Goal: Task Accomplishment & Management: Manage account settings

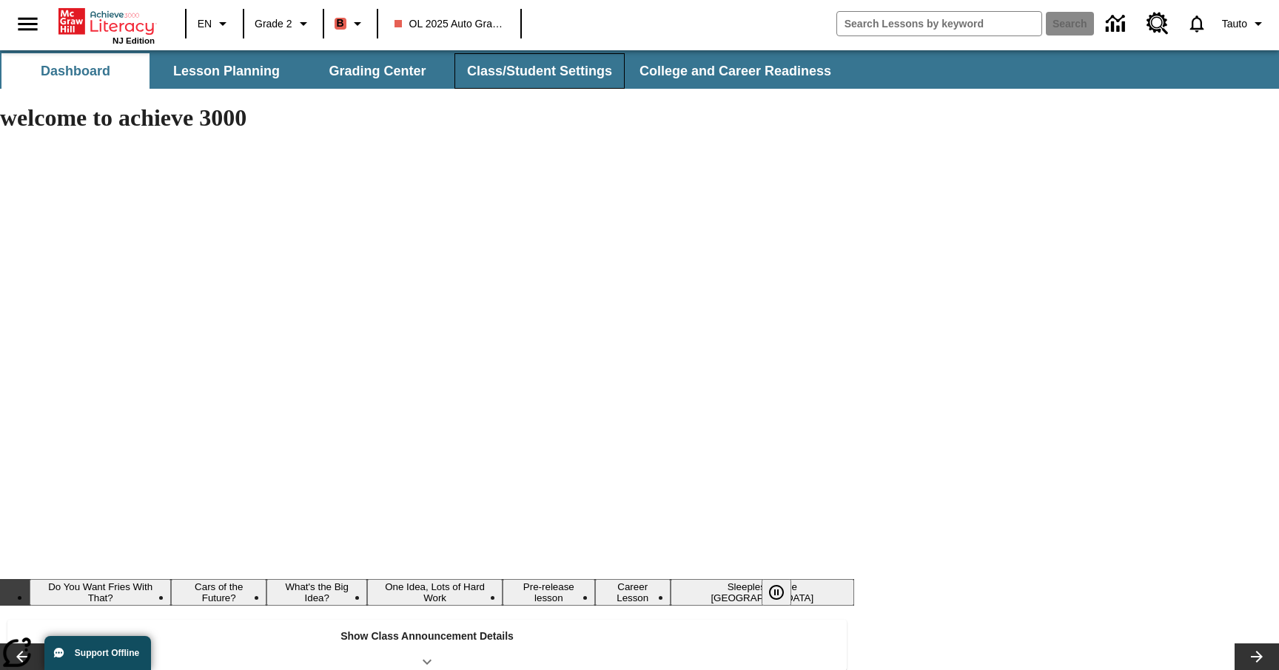
click at [533, 62] on button "Class/Student Settings" at bounding box center [539, 71] width 170 height 36
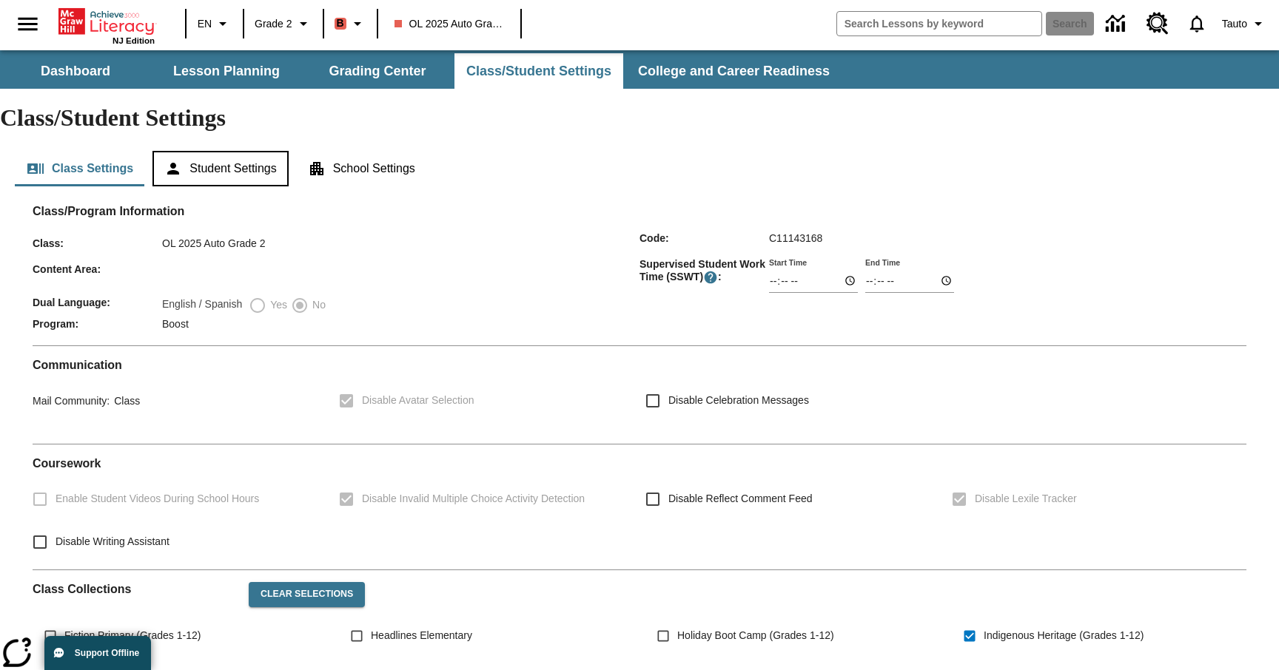
click at [262, 151] on button "Student Settings" at bounding box center [219, 169] width 135 height 36
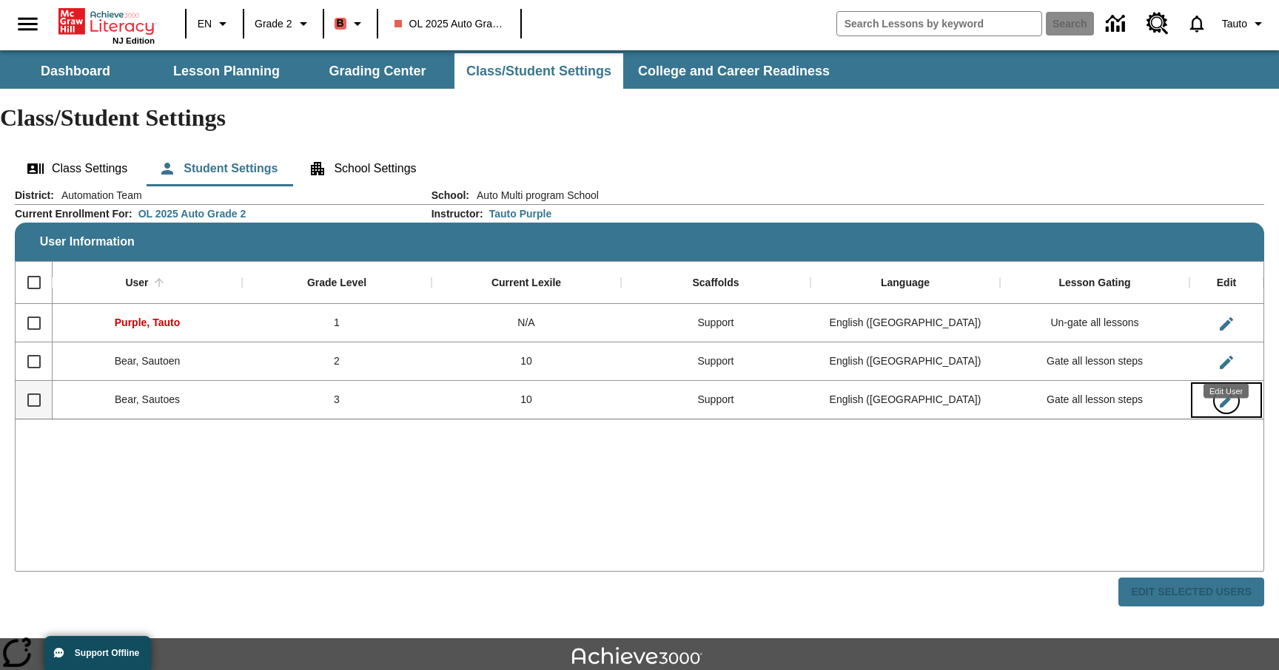
click at [1232, 392] on icon "Edit User" at bounding box center [1226, 401] width 18 height 18
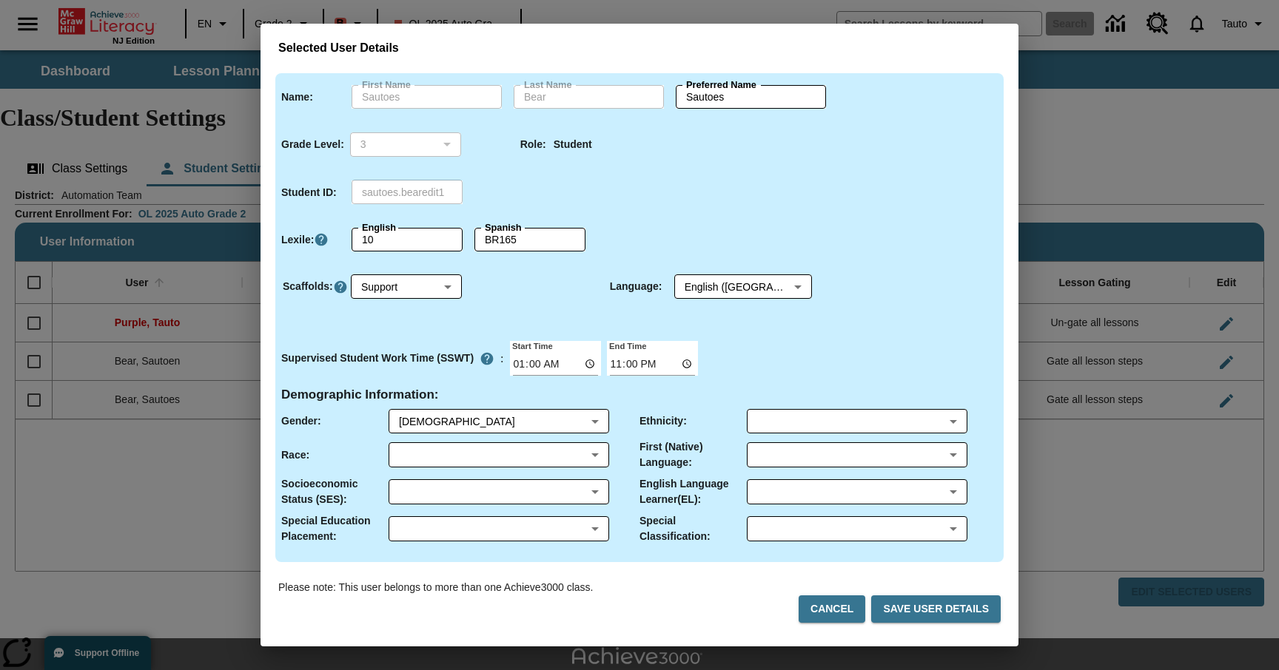
click at [1095, 118] on div "Selected User Details Name : First Name Sautoes First Name Last Name Bear Last …" at bounding box center [639, 335] width 1279 height 670
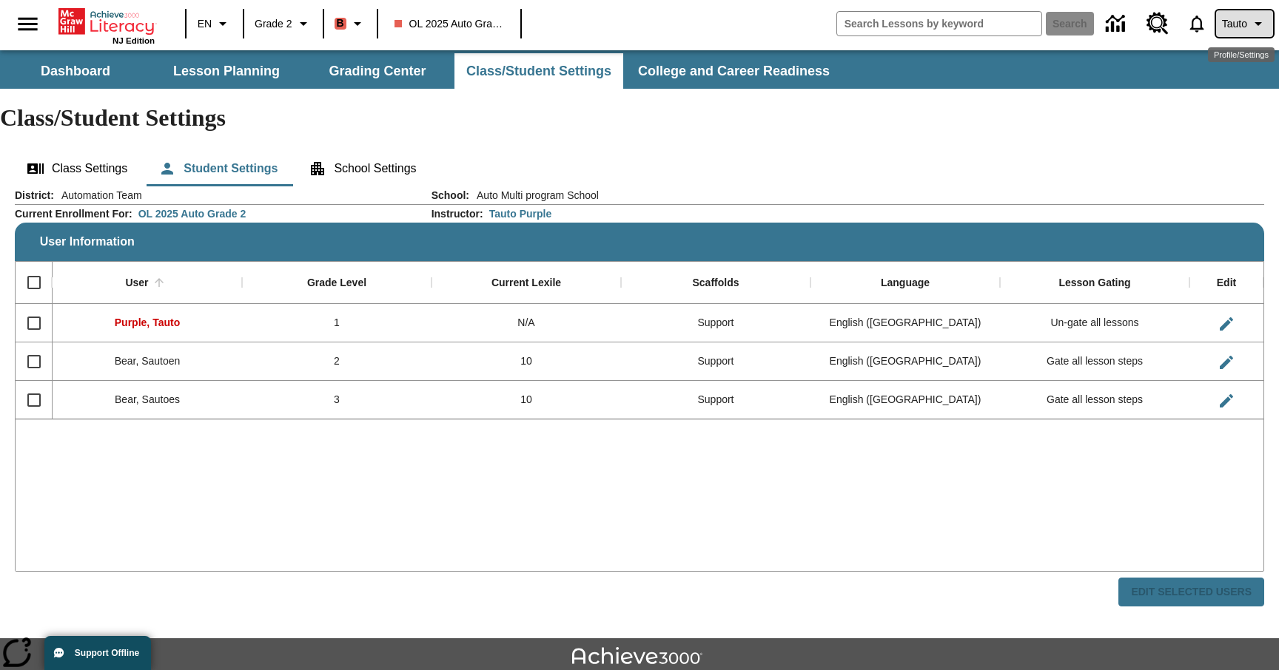
click at [1227, 24] on span "Tauto" at bounding box center [1234, 24] width 25 height 16
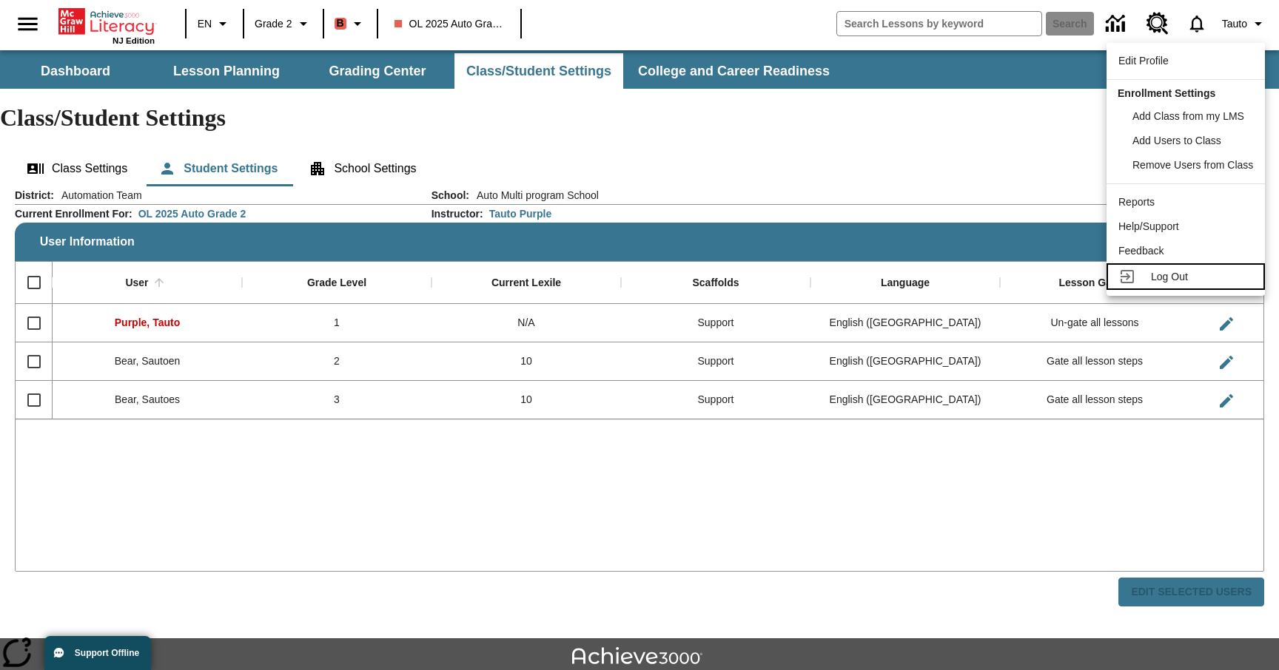
click at [1131, 285] on icon at bounding box center [1127, 277] width 18 height 18
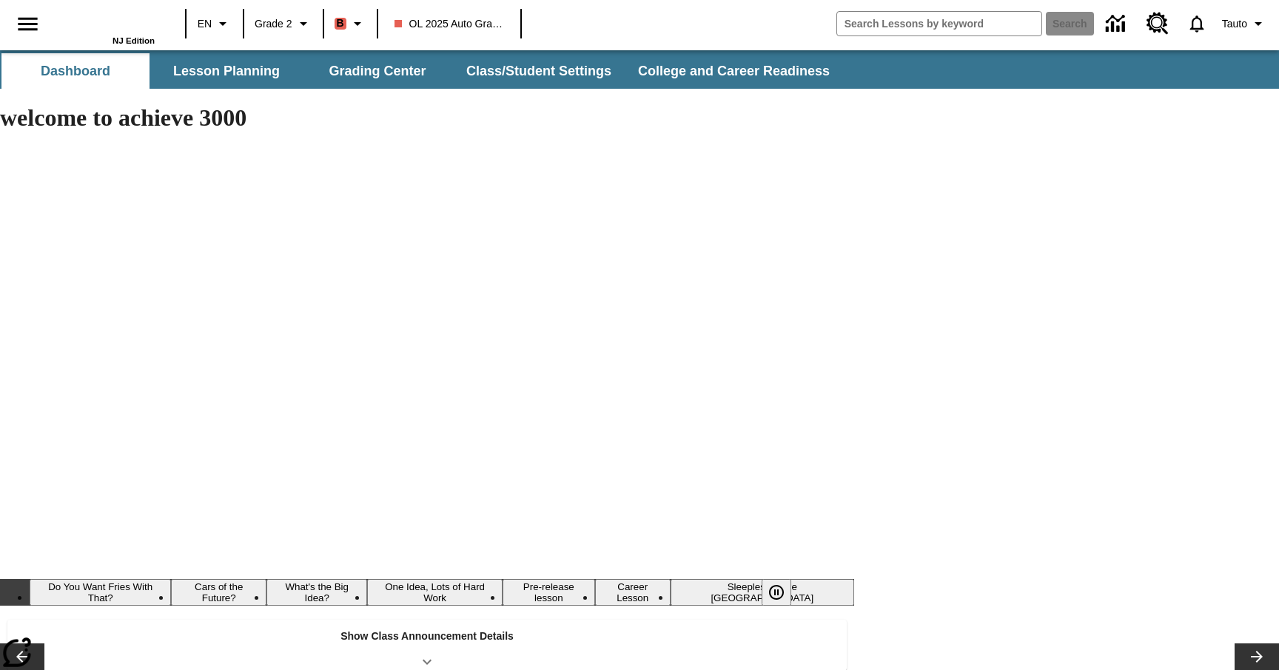
type input "-1"
click at [560, 70] on button "Class/Student Settings" at bounding box center [539, 71] width 170 height 36
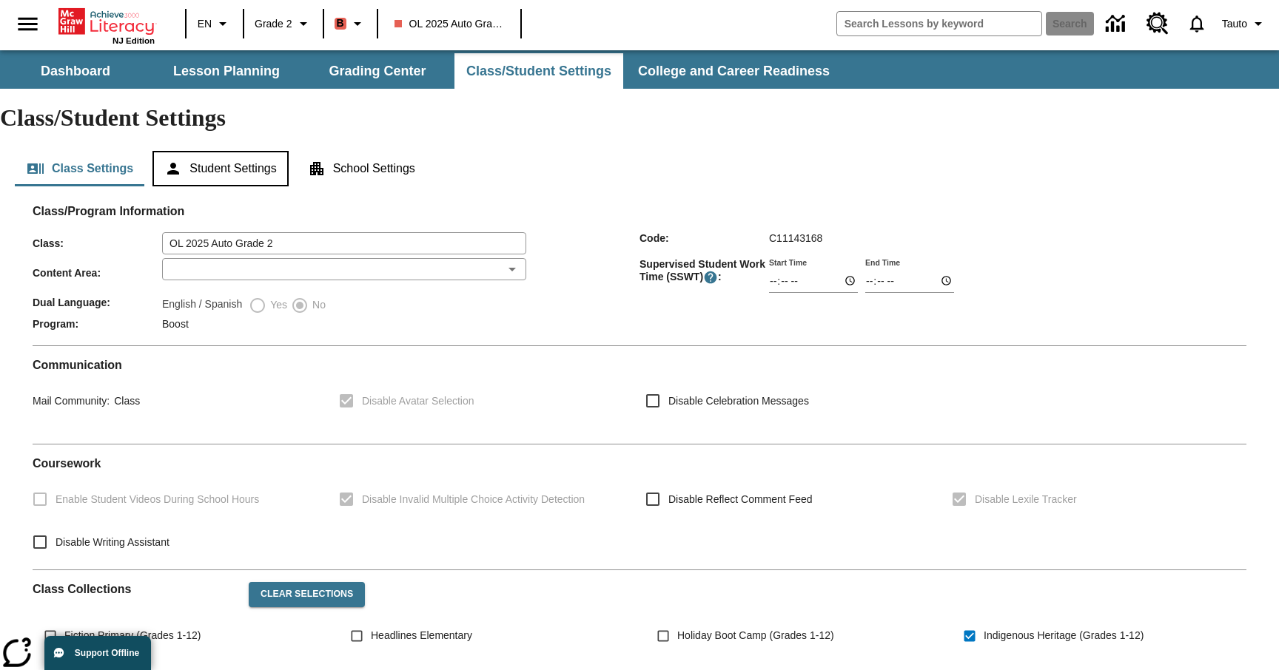
click at [227, 151] on button "Student Settings" at bounding box center [219, 169] width 135 height 36
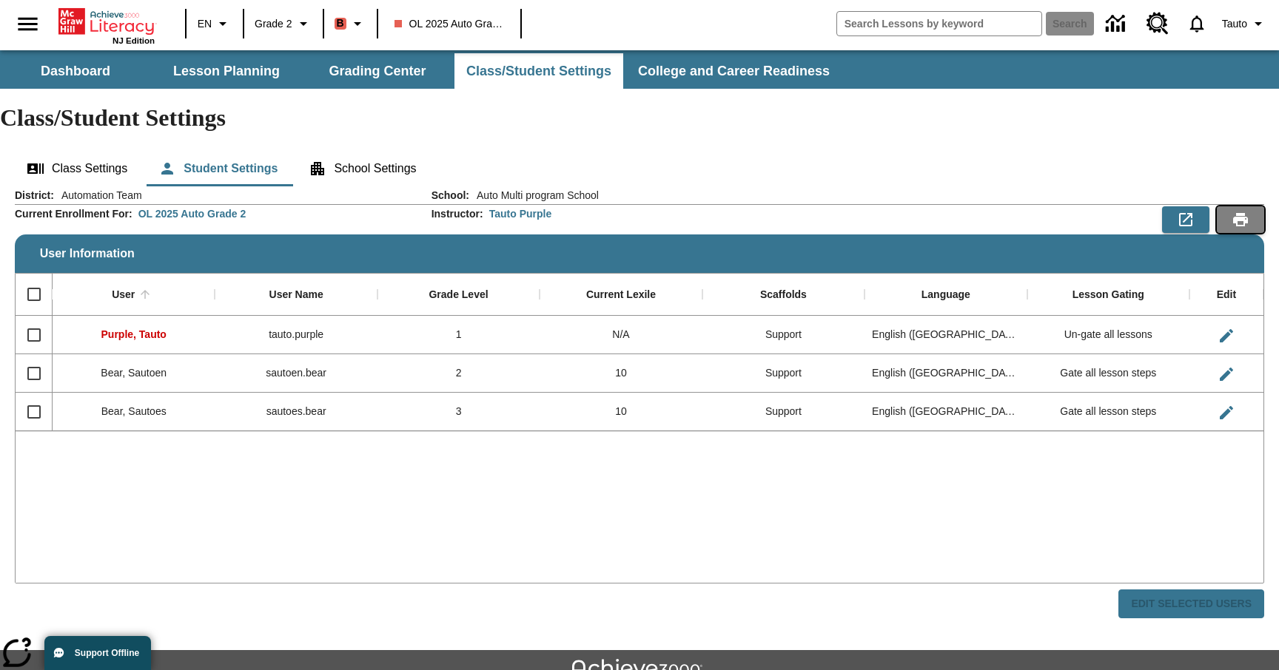
click at [1232, 211] on icon "Print Preview" at bounding box center [1240, 220] width 18 height 18
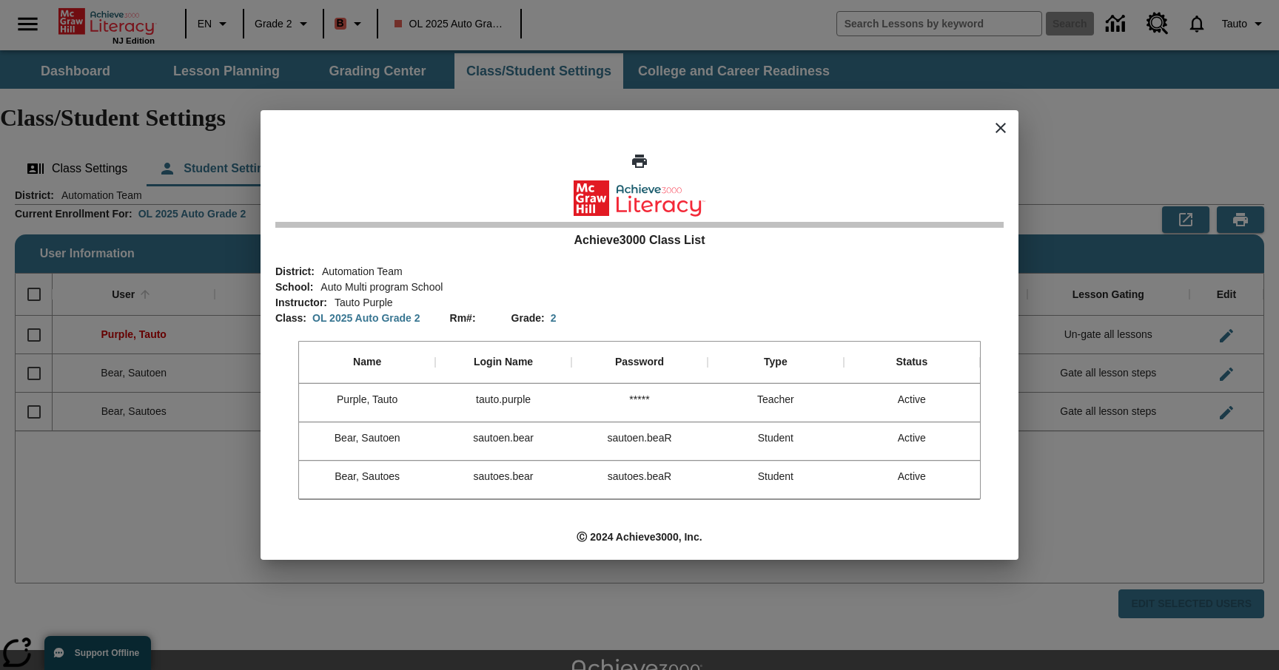
click at [1003, 142] on button "close modal" at bounding box center [1001, 128] width 36 height 36
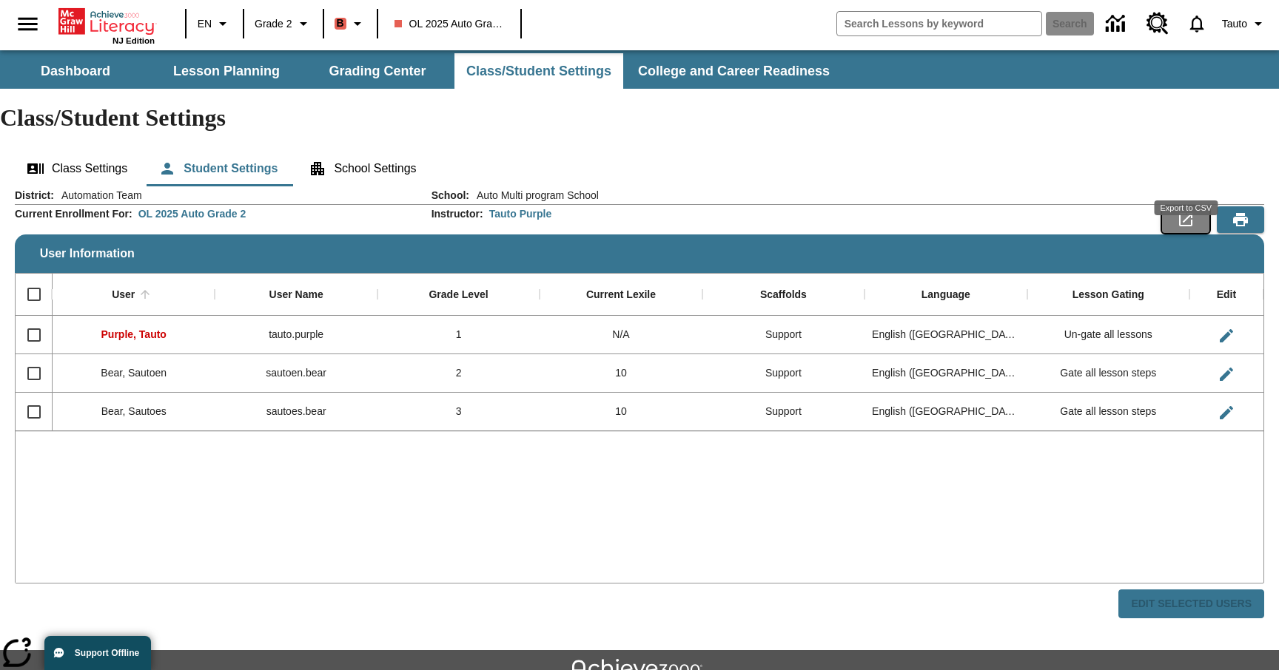
click at [1173, 206] on button "Export to CSV" at bounding box center [1185, 219] width 47 height 27
